Goal: Check status: Check status

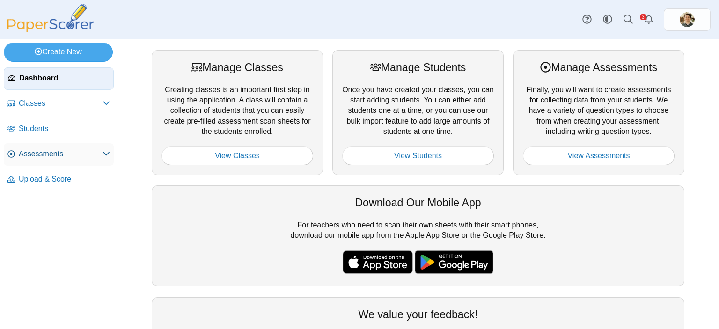
click at [36, 152] on span "Assessments" at bounding box center [61, 154] width 84 height 10
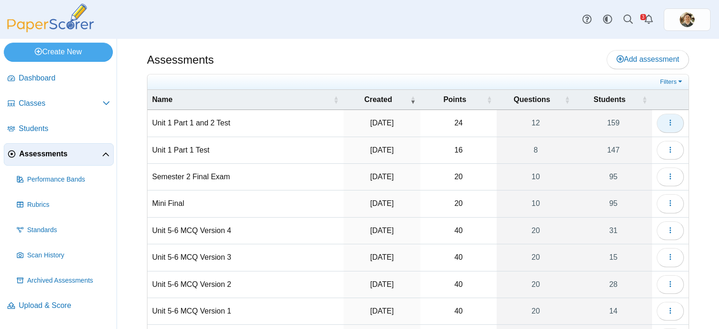
click at [657, 124] on button "button" at bounding box center [670, 123] width 27 height 19
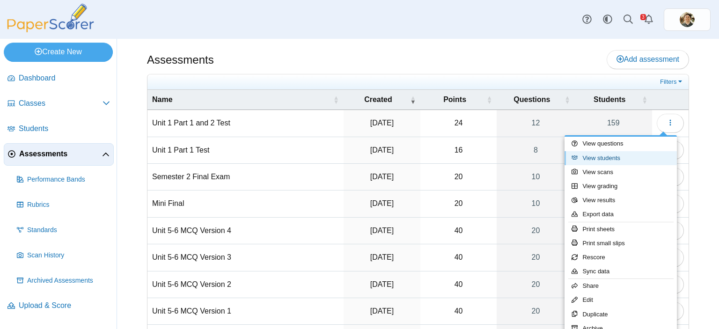
click at [604, 160] on link "View students" at bounding box center [620, 158] width 112 height 14
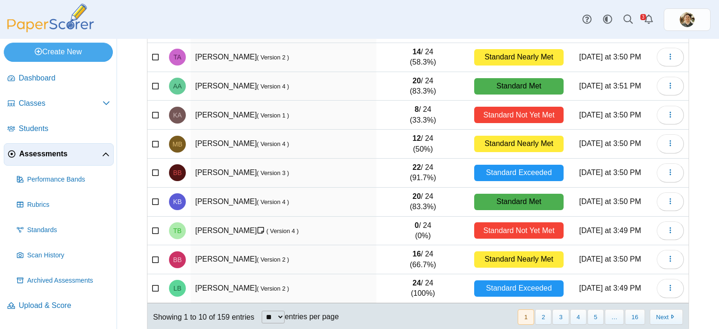
scroll to position [135, 0]
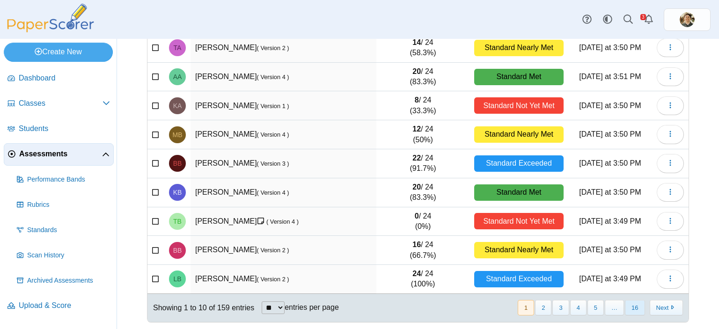
click at [625, 302] on button "16" at bounding box center [635, 307] width 20 height 15
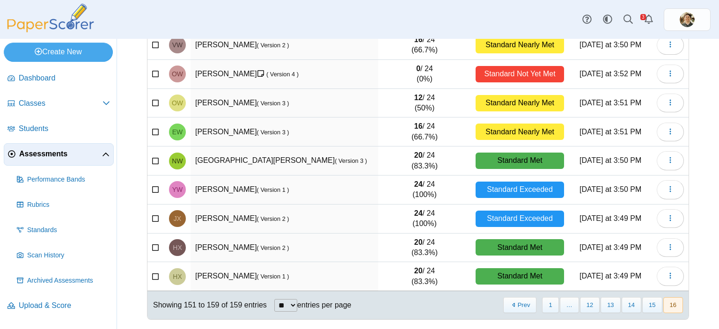
scroll to position [106, 0]
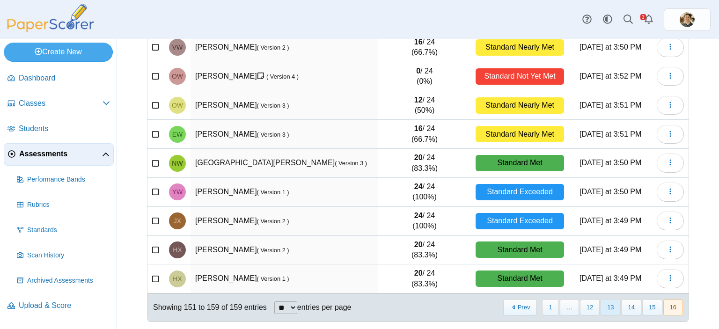
click at [606, 307] on button "13" at bounding box center [610, 307] width 20 height 15
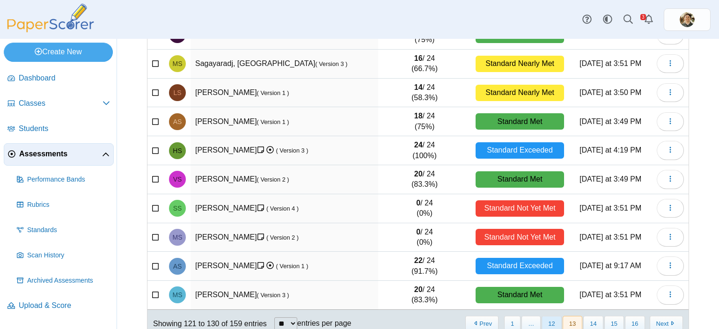
click at [549, 321] on button "12" at bounding box center [551, 323] width 20 height 15
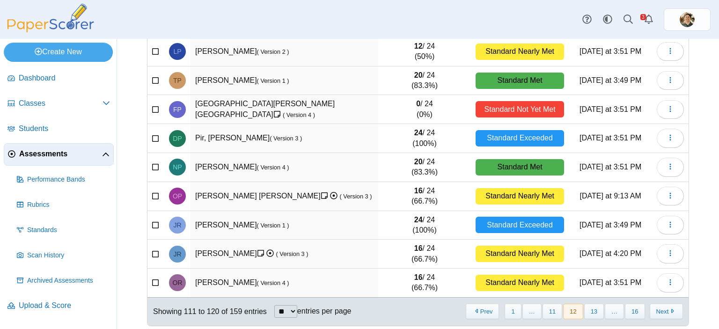
scroll to position [135, 0]
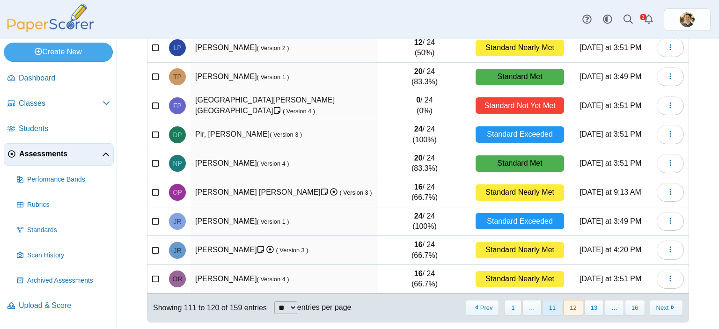
click at [543, 309] on button "11" at bounding box center [552, 307] width 20 height 15
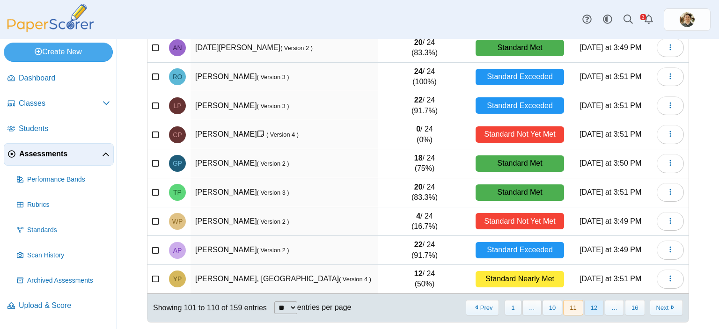
click at [592, 307] on button "12" at bounding box center [594, 307] width 20 height 15
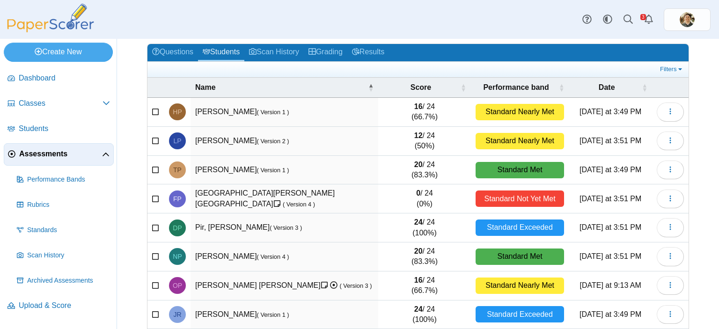
scroll to position [41, 0]
